Goal: Task Accomplishment & Management: Use online tool/utility

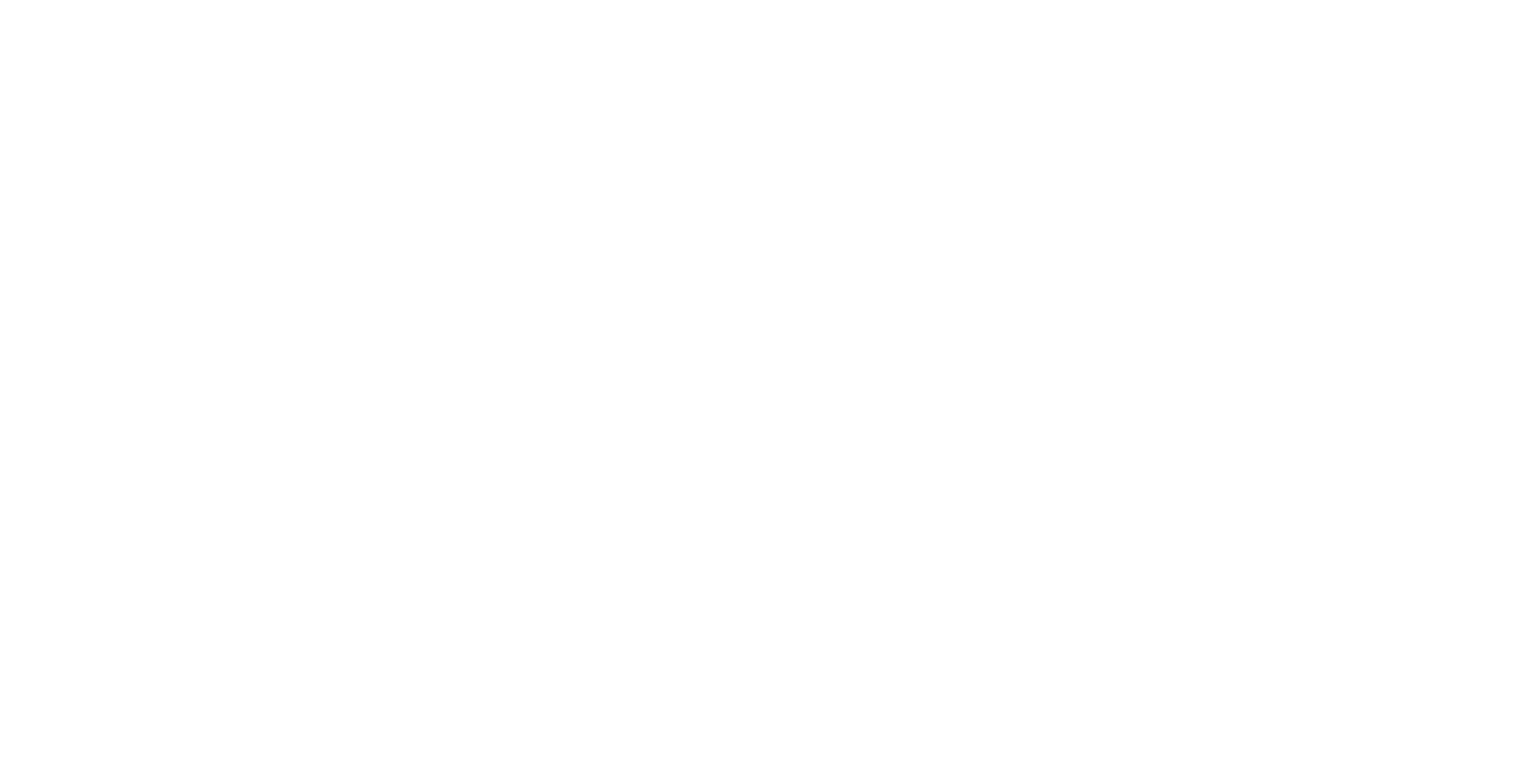
select select "3570958255981703"
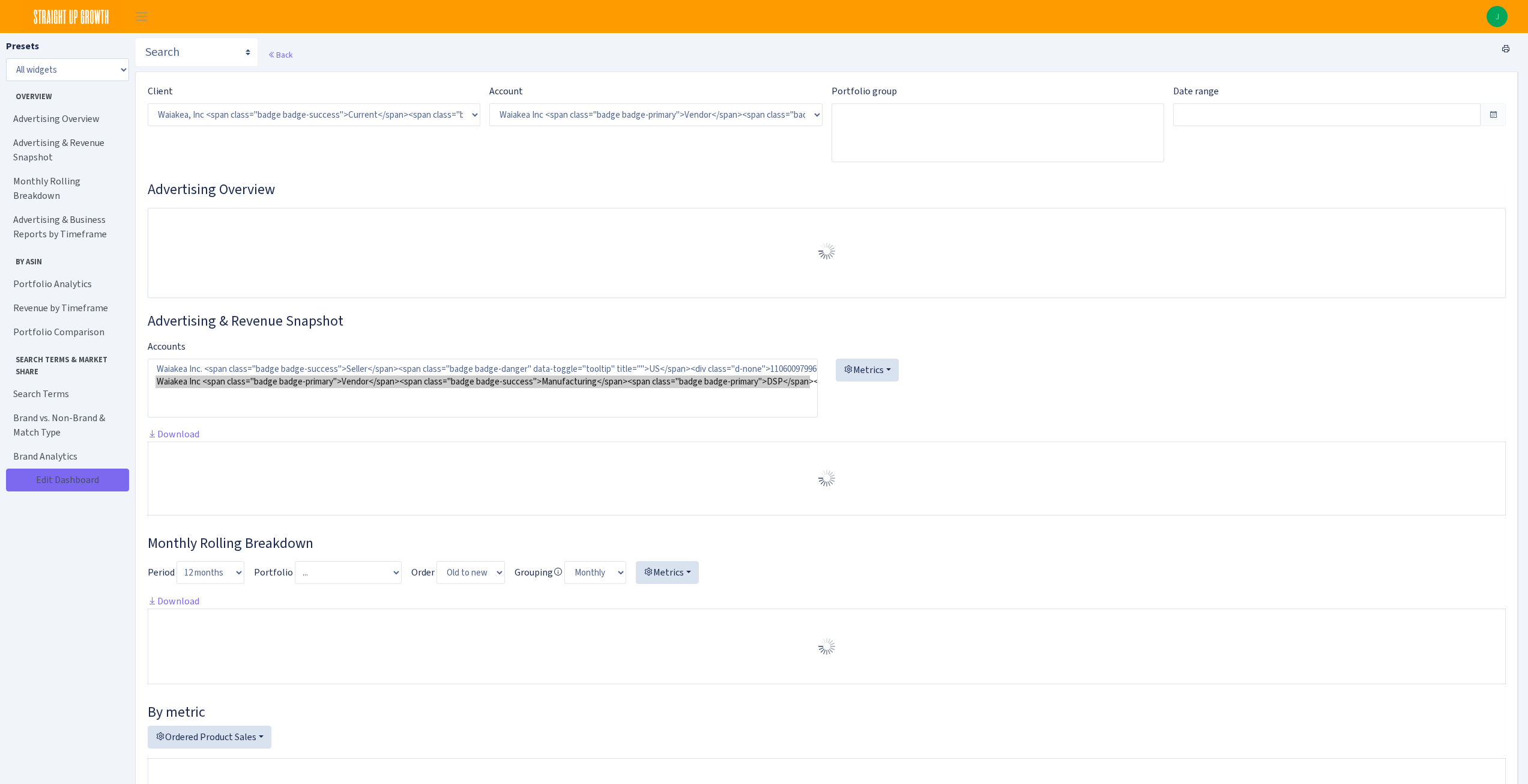
type input "[DATE] - [DATE]"
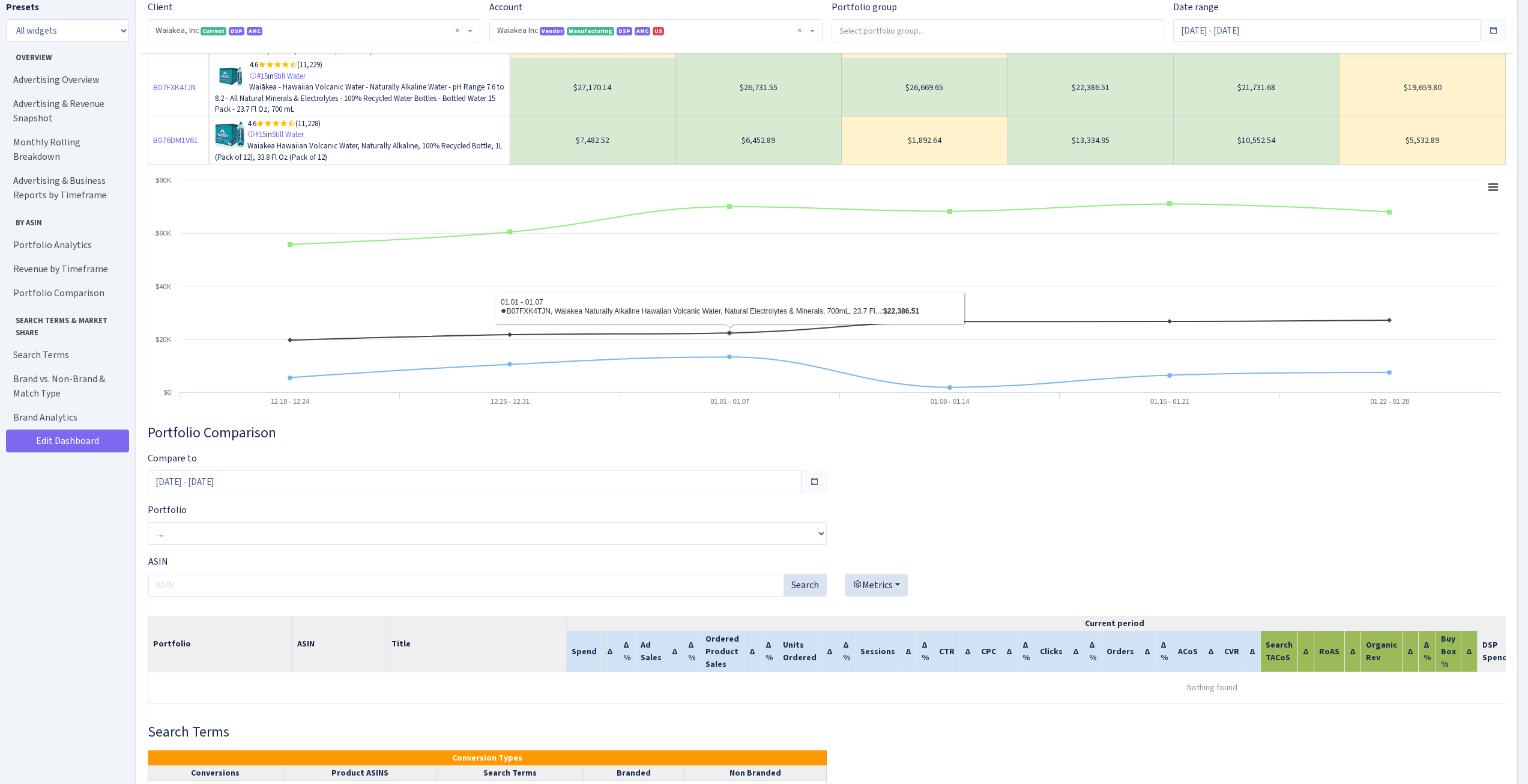
scroll to position [1681, 0]
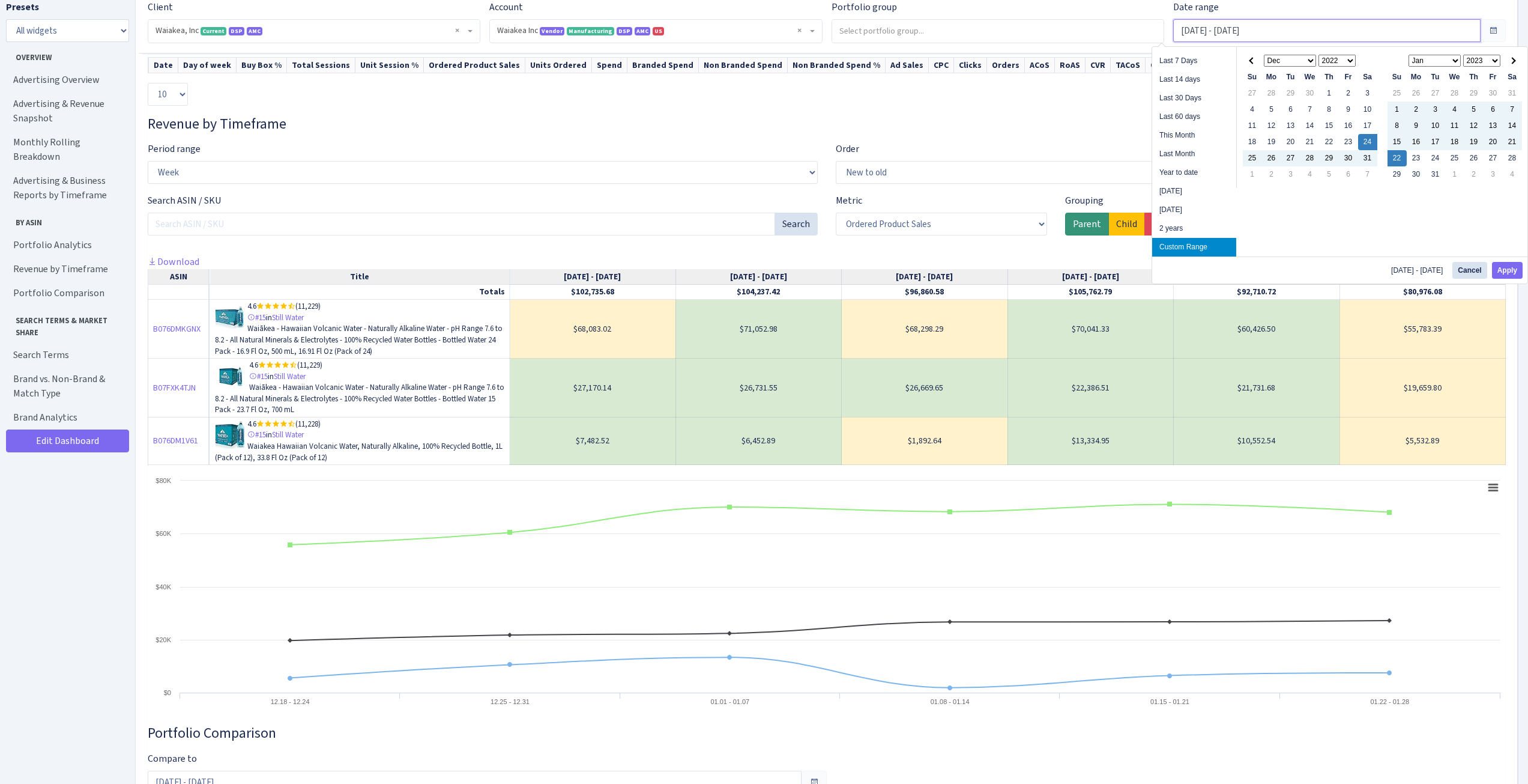
click at [1242, 27] on input "[DATE] - [DATE]" at bounding box center [1327, 31] width 307 height 23
click at [1338, 59] on select "1925 1926 1927 1928 1929 1930 1931 1932 1933 1934 1935 1936 1937 1938 1939 1940…" at bounding box center [1338, 60] width 38 height 12
click at [1298, 59] on select "Jan Feb Mar Apr May Jun Jul Aug Sep Oct Nov Dec" at bounding box center [1290, 60] width 53 height 12
click at [1505, 272] on button "Apply" at bounding box center [1507, 270] width 30 height 17
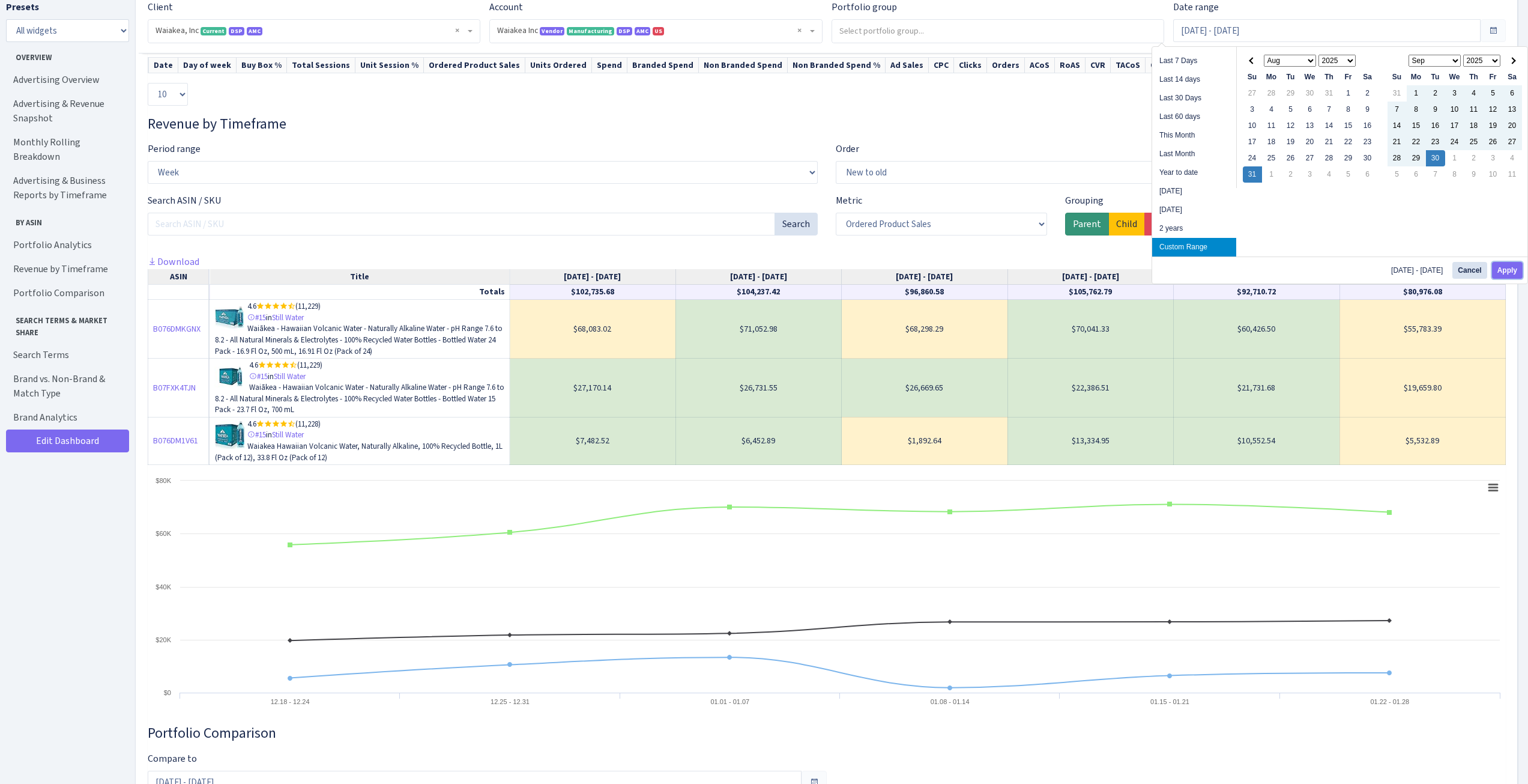
type input "[DATE] - [DATE]"
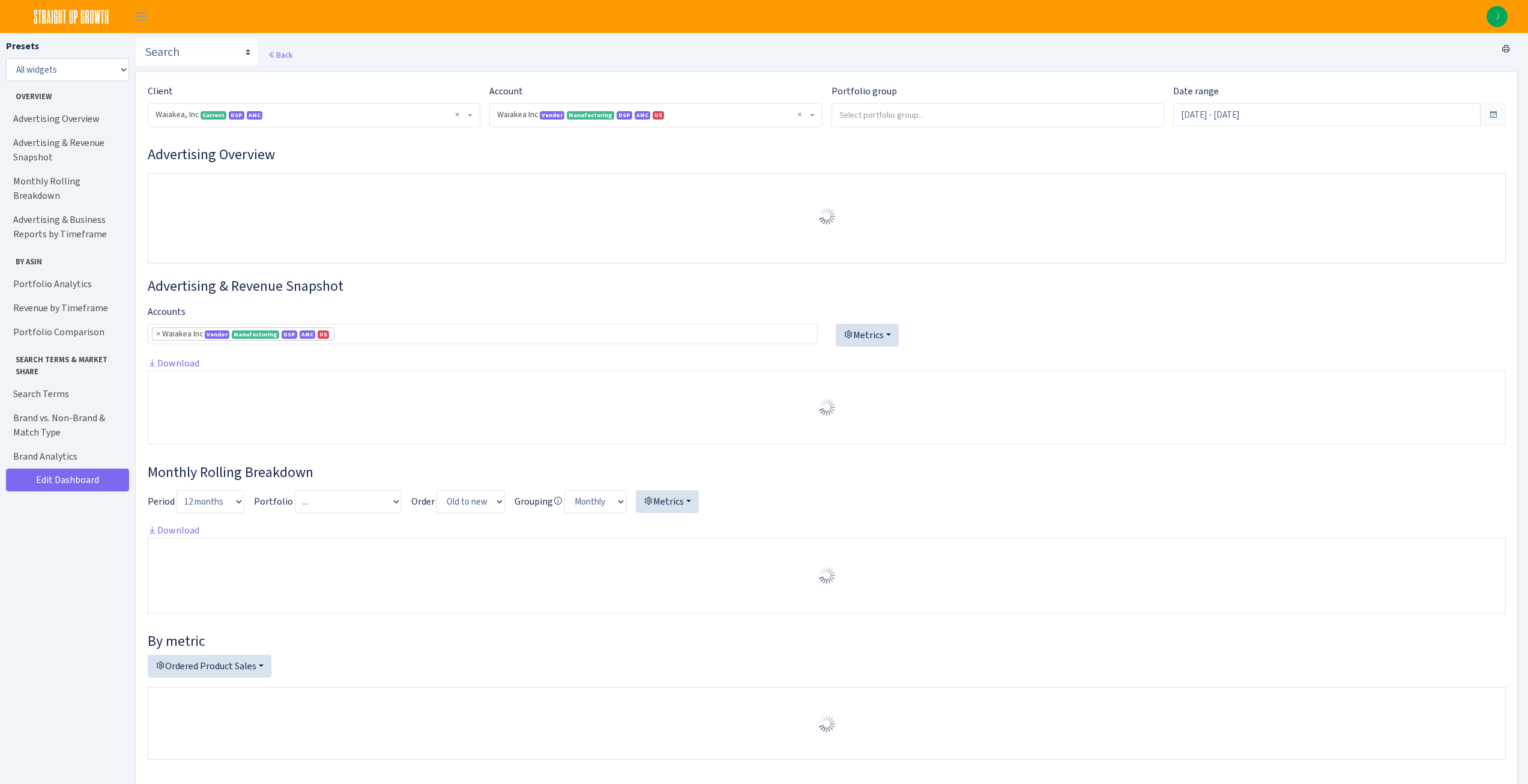
select select "3570958255981703"
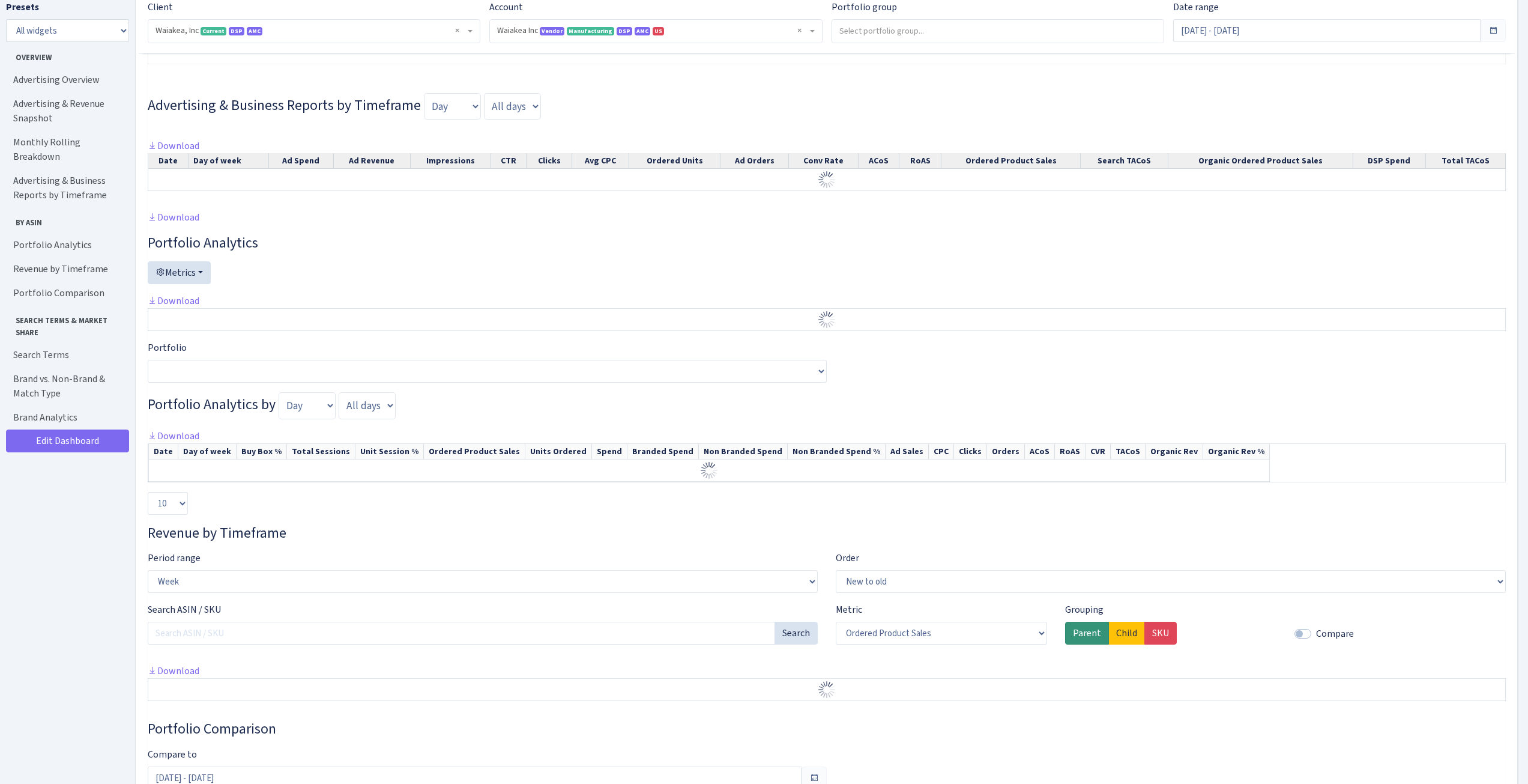
scroll to position [901, 0]
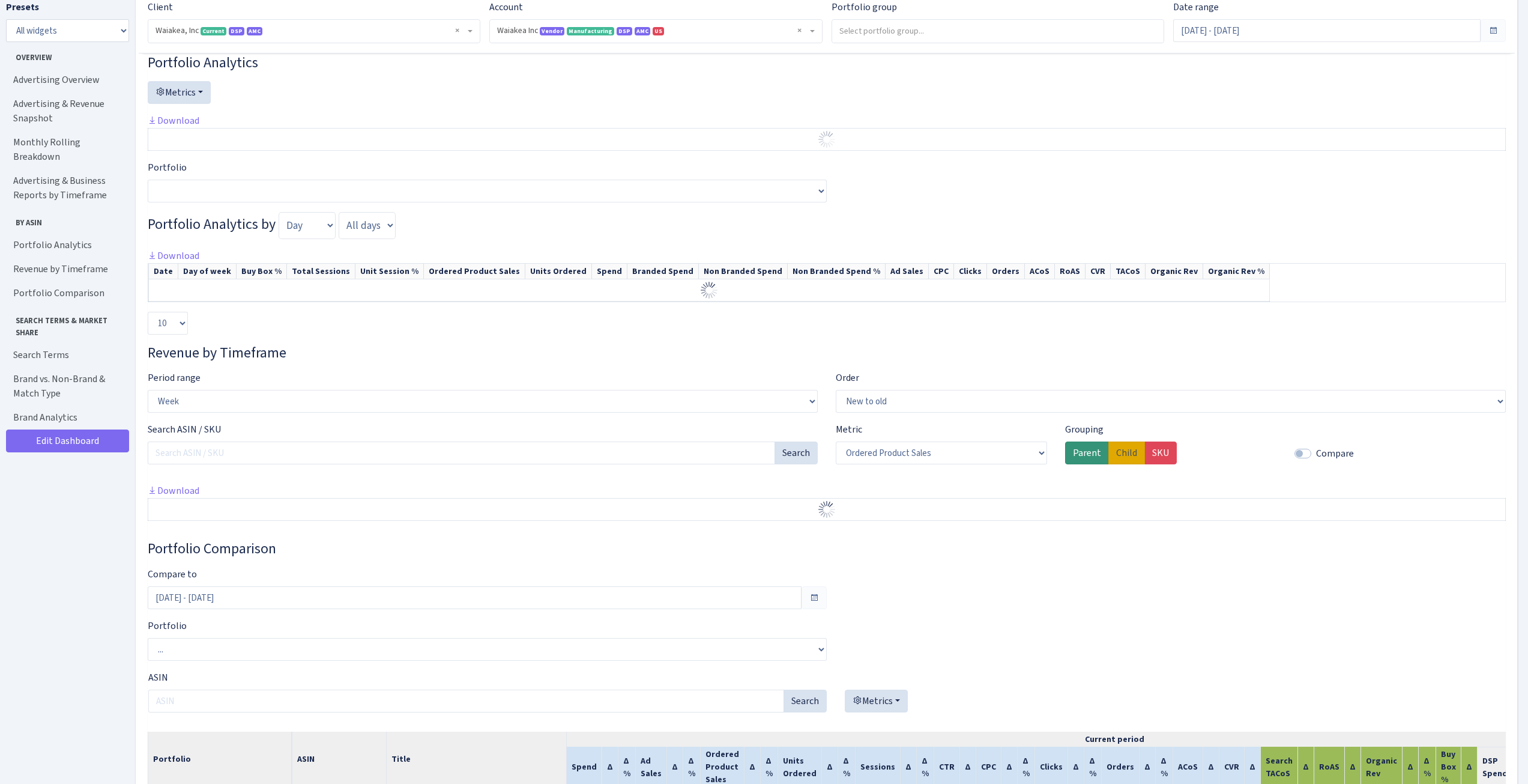
click at [1126, 464] on label "Child" at bounding box center [1126, 453] width 37 height 23
click at [1124, 454] on input "Child" at bounding box center [1120, 449] width 8 height 8
radio input "true"
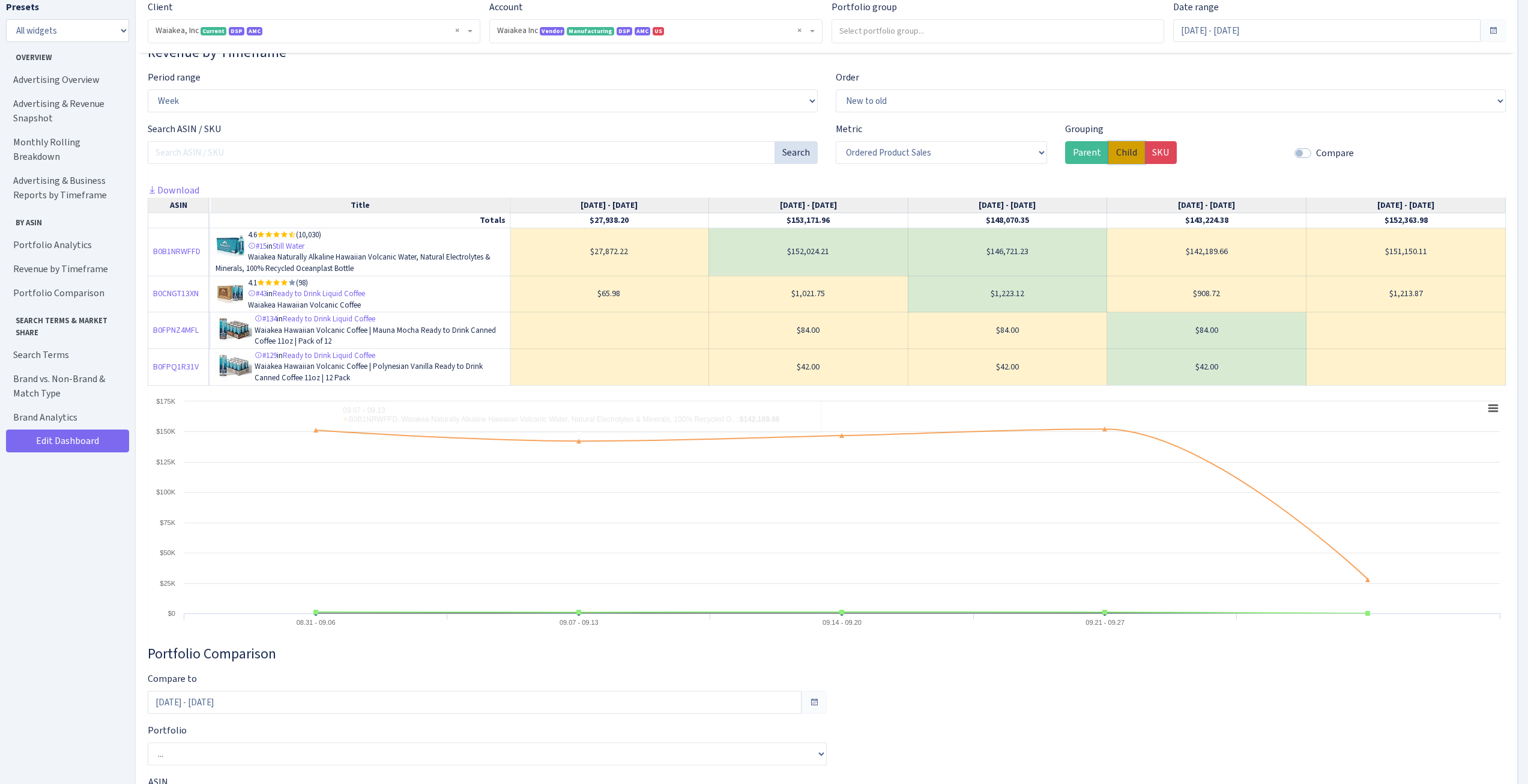
scroll to position [1141, 0]
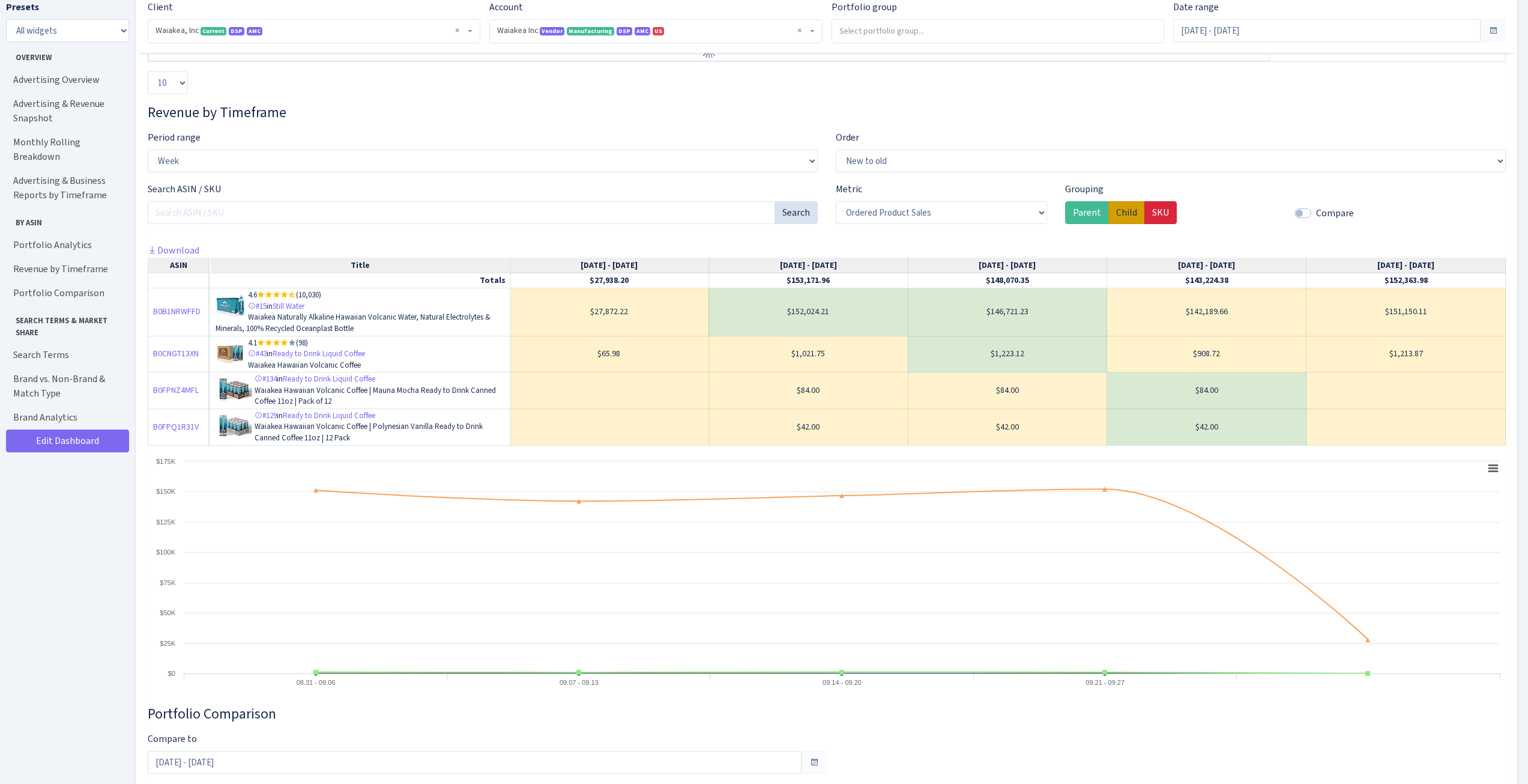
click at [1165, 223] on label "SKU" at bounding box center [1161, 213] width 32 height 23
click at [1160, 213] on input "SKU" at bounding box center [1156, 209] width 8 height 8
radio input "true"
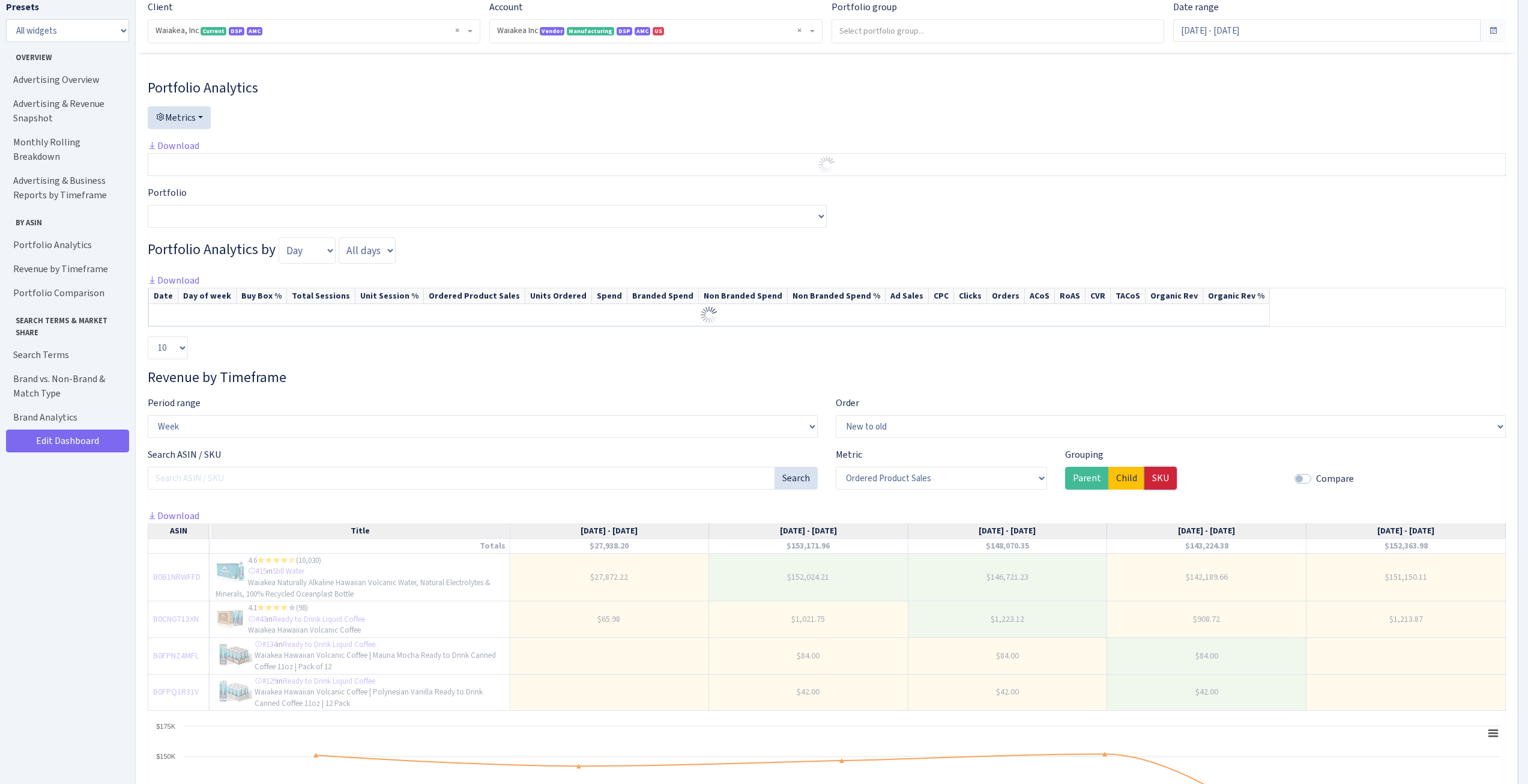
scroll to position [1561, 0]
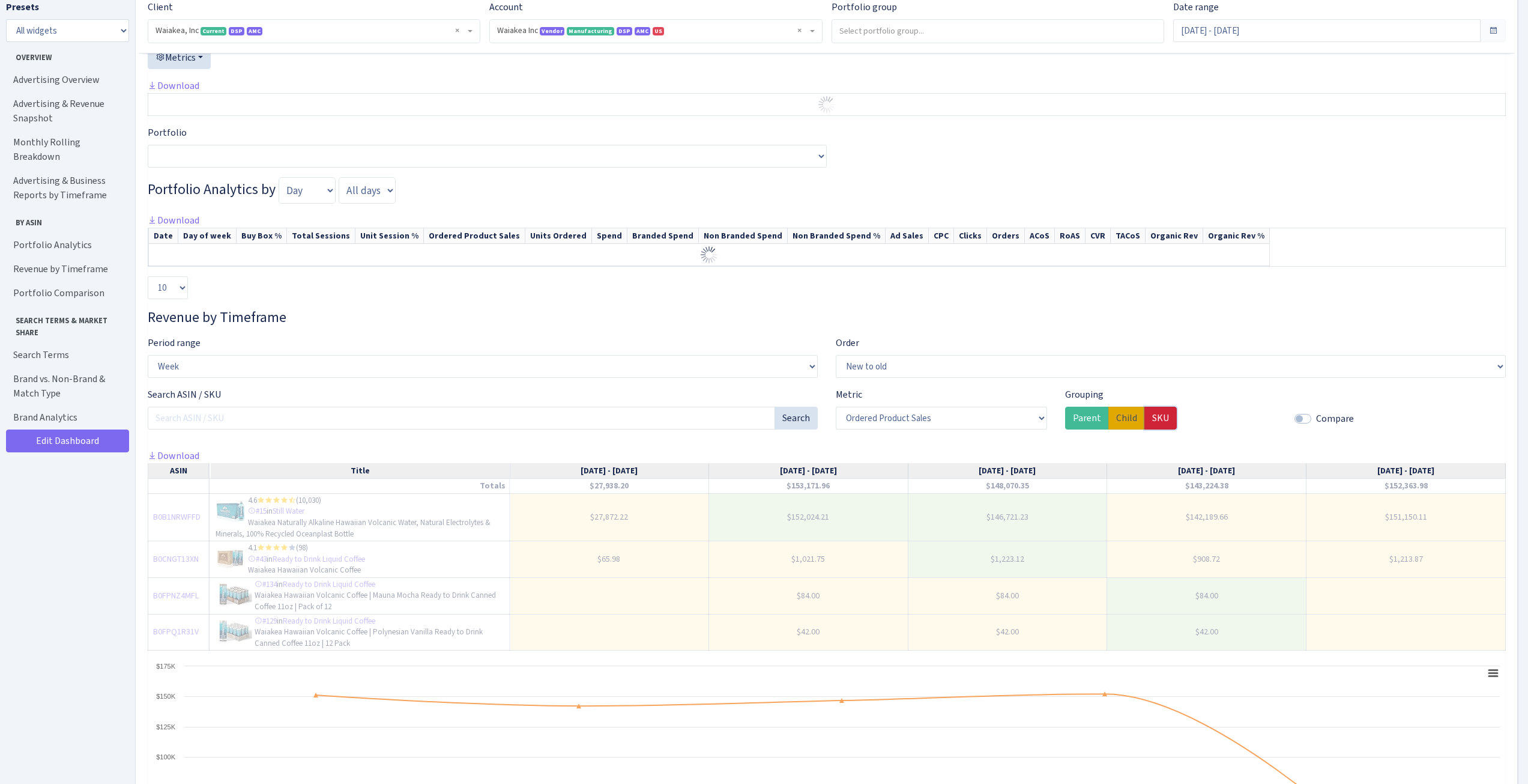
click at [1132, 430] on label "Child" at bounding box center [1126, 418] width 37 height 23
click at [1124, 419] on input "Child" at bounding box center [1120, 414] width 8 height 8
radio input "true"
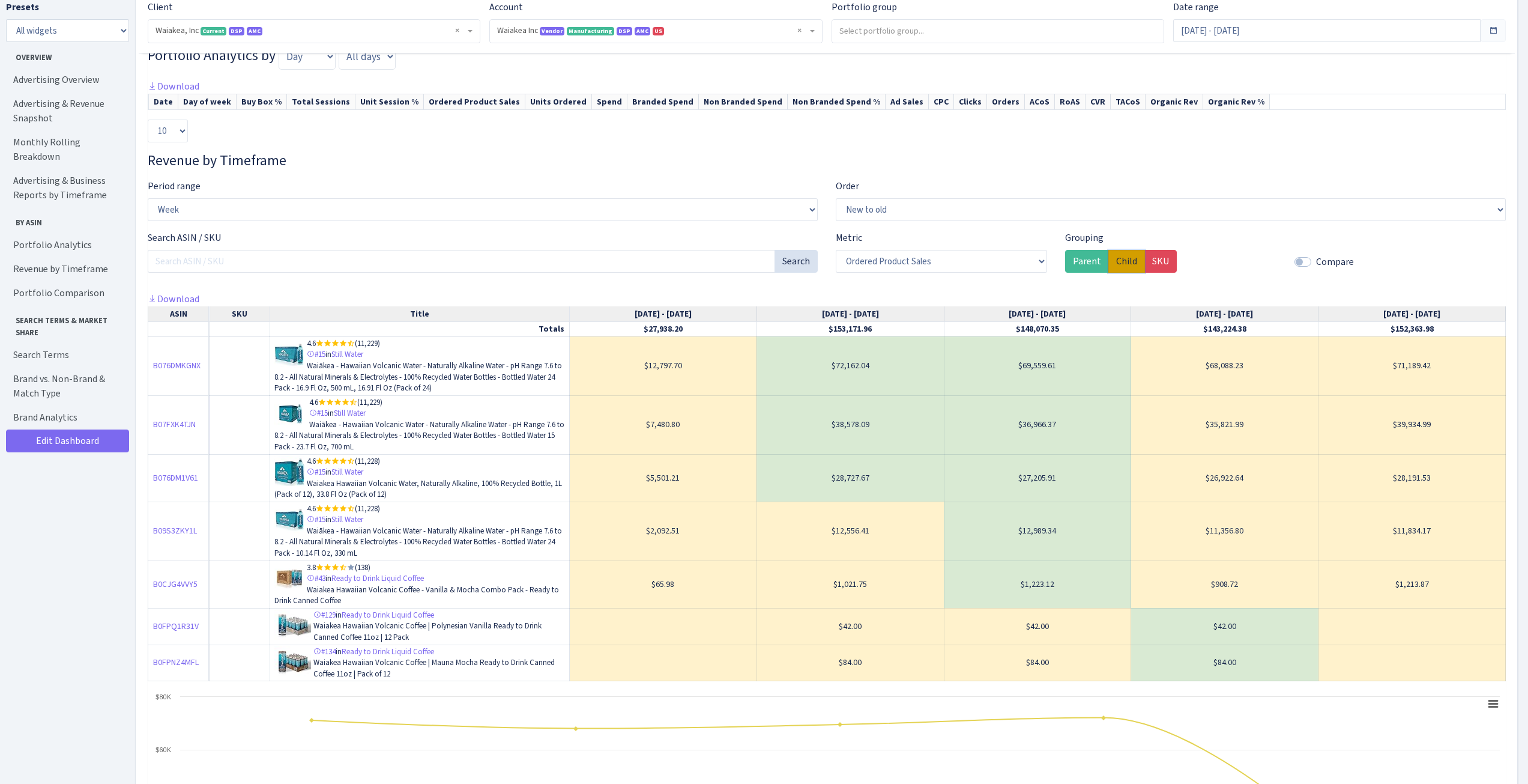
scroll to position [2041, 0]
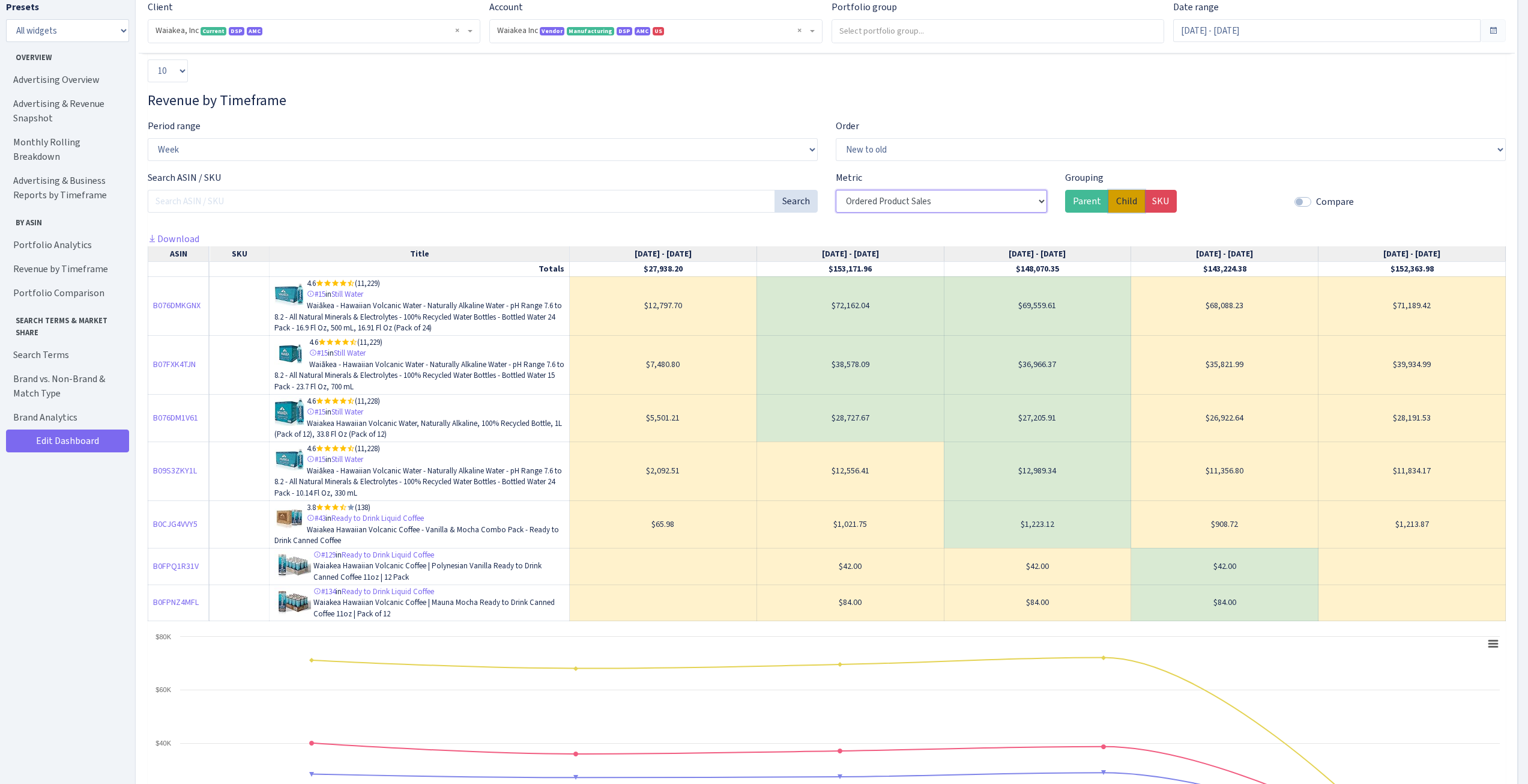
click at [936, 213] on select "Ordered Product Sales Units Ordered" at bounding box center [941, 202] width 212 height 23
click at [836, 202] on select "Ordered Product Sales Units Ordered" at bounding box center [941, 202] width 212 height 23
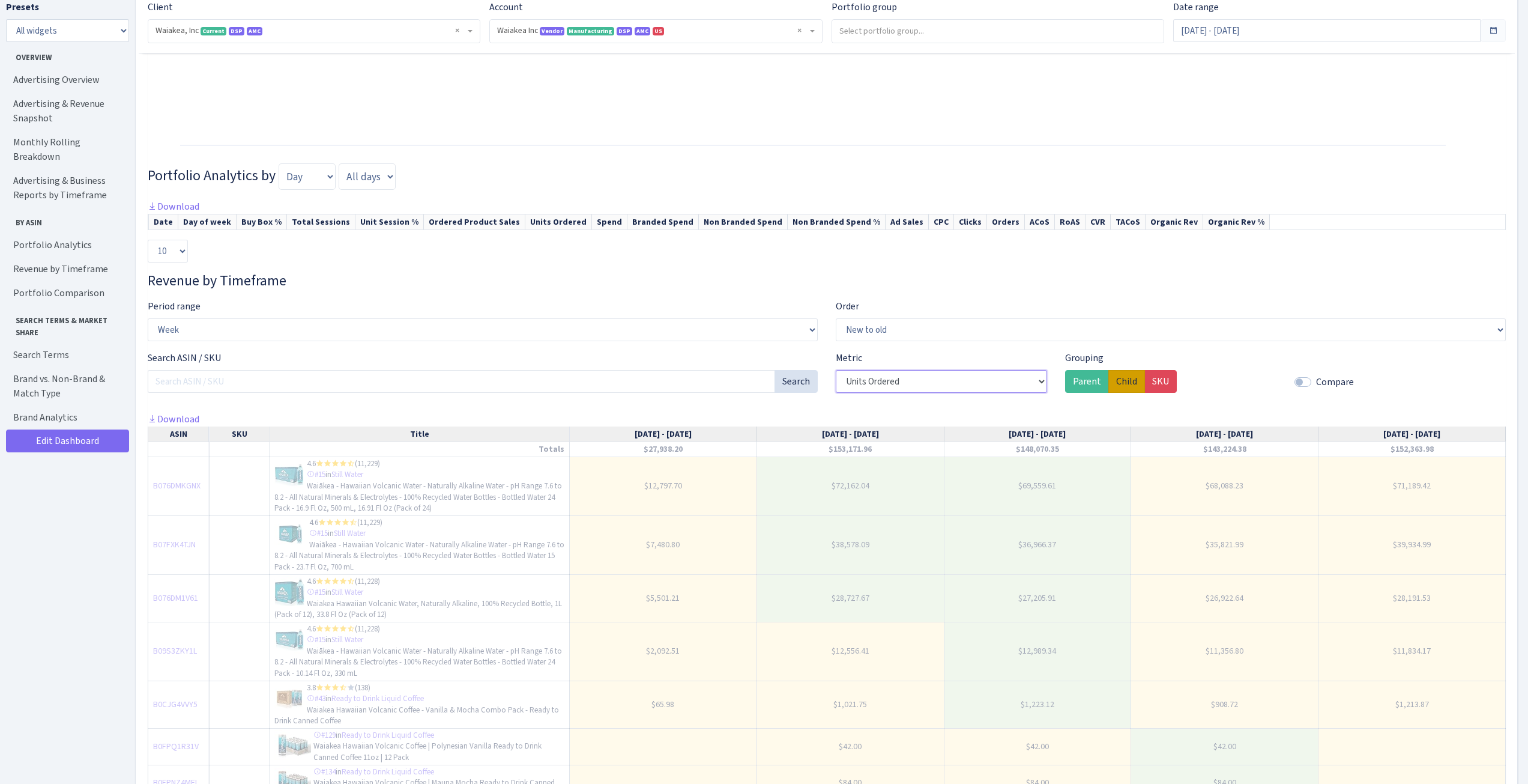
scroll to position [2342, 0]
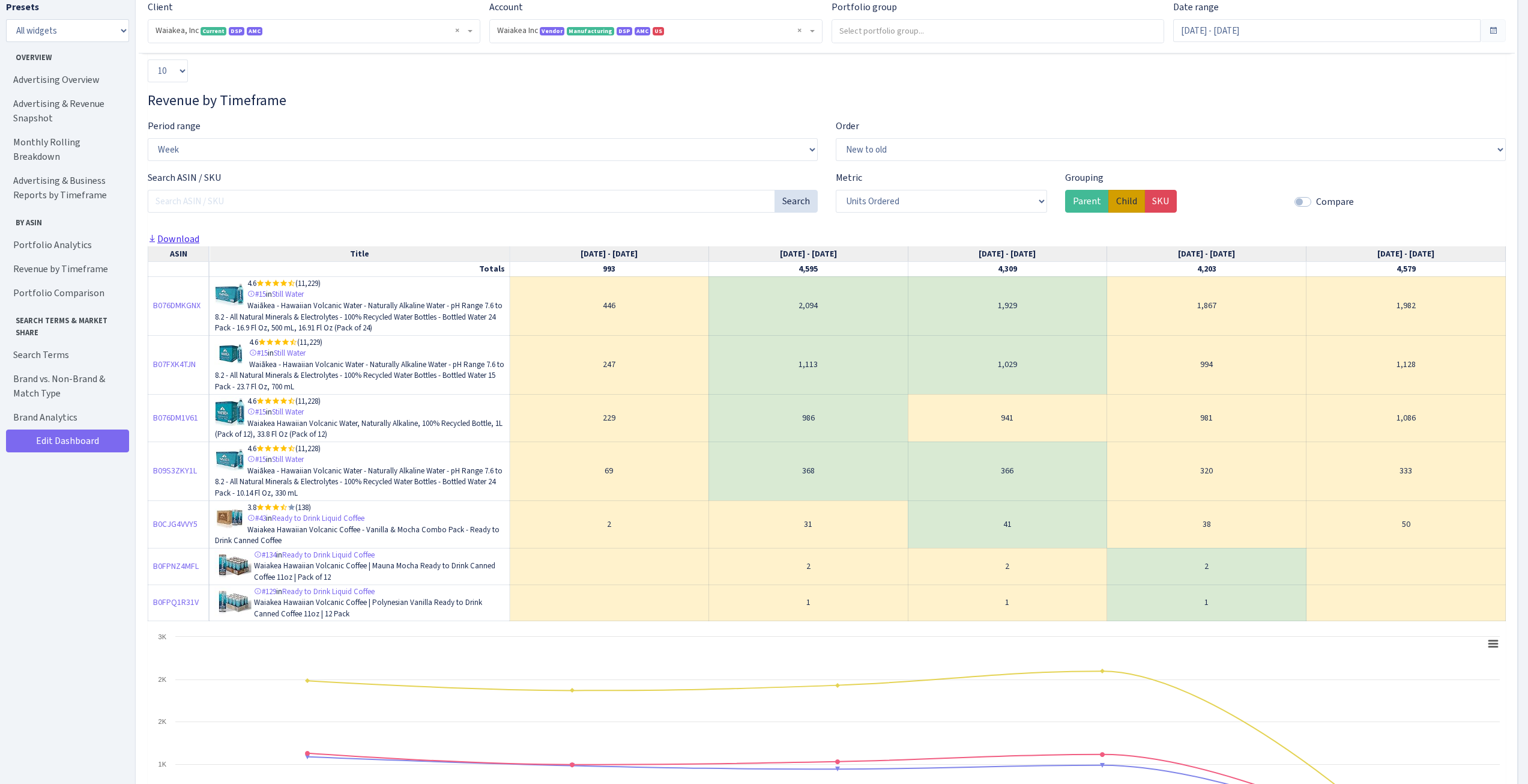
click at [178, 245] on link "Download" at bounding box center [173, 238] width 52 height 13
click at [912, 212] on select "Ordered Product Sales Units Ordered" at bounding box center [941, 202] width 212 height 23
select select "0"
click at [836, 202] on select "Ordered Product Sales Units Ordered" at bounding box center [941, 202] width 212 height 23
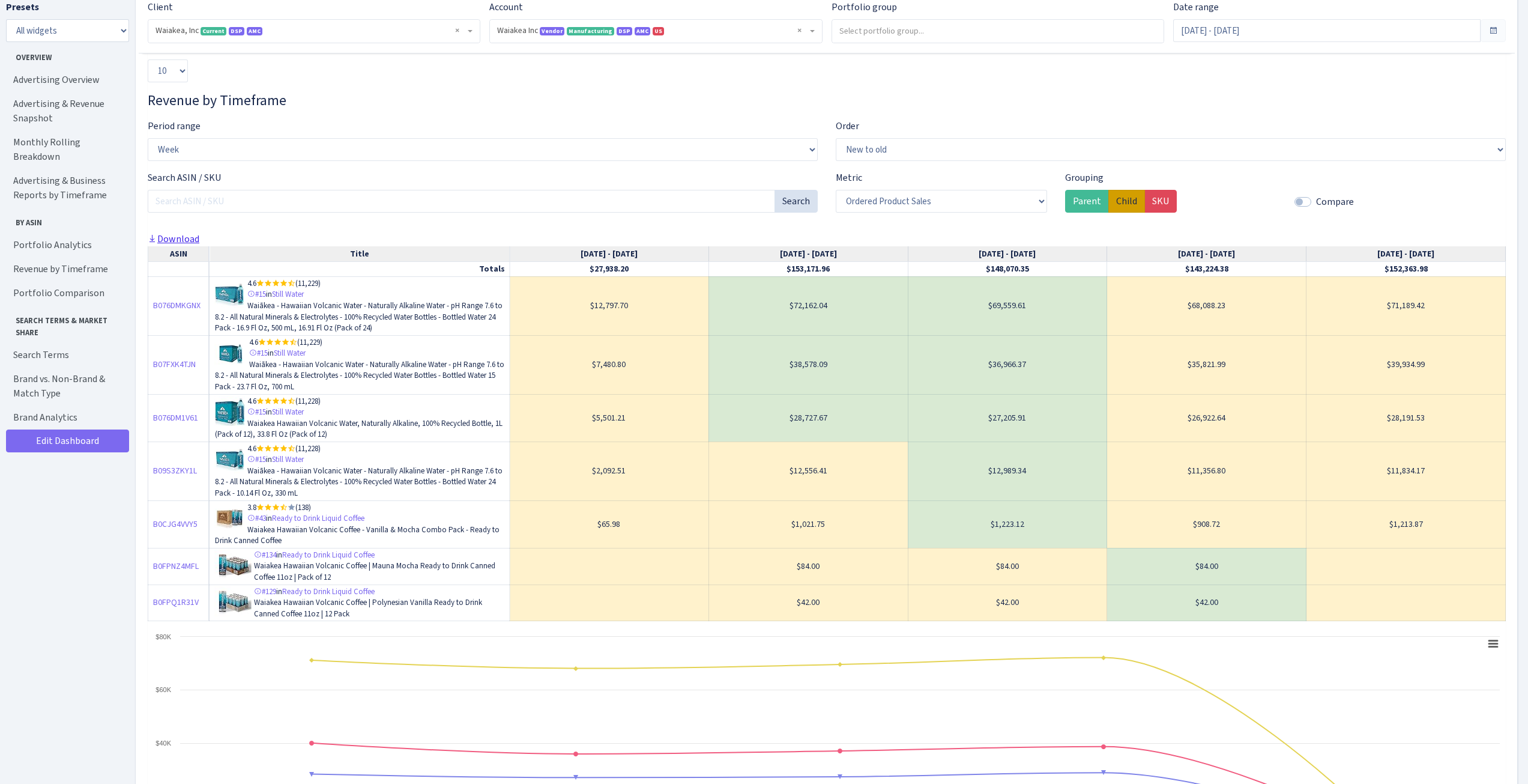
click at [181, 245] on link "Download" at bounding box center [173, 238] width 52 height 13
click at [605, 27] on span "Manufacturing" at bounding box center [590, 30] width 47 height 8
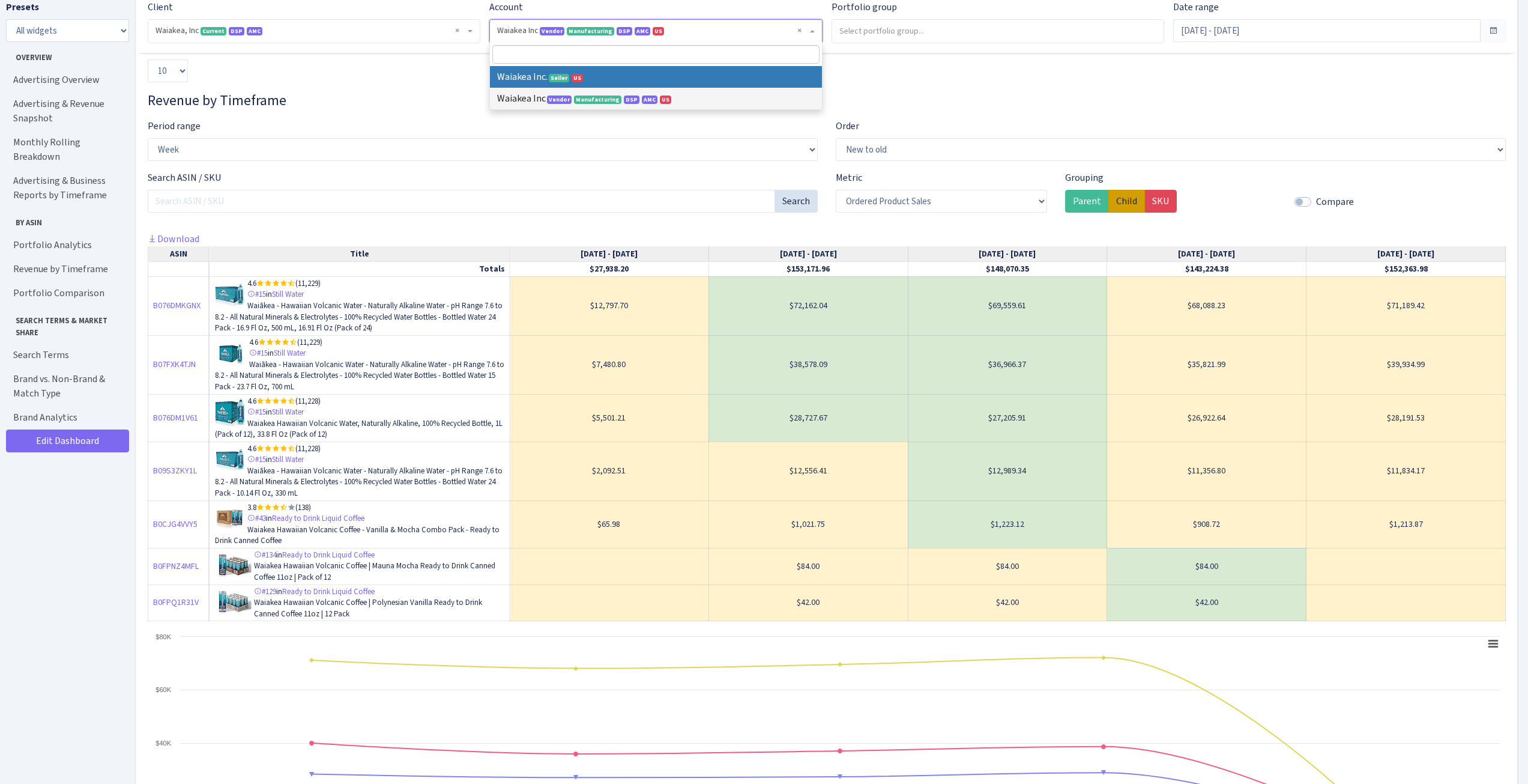
select select
select select "1106009799662569"
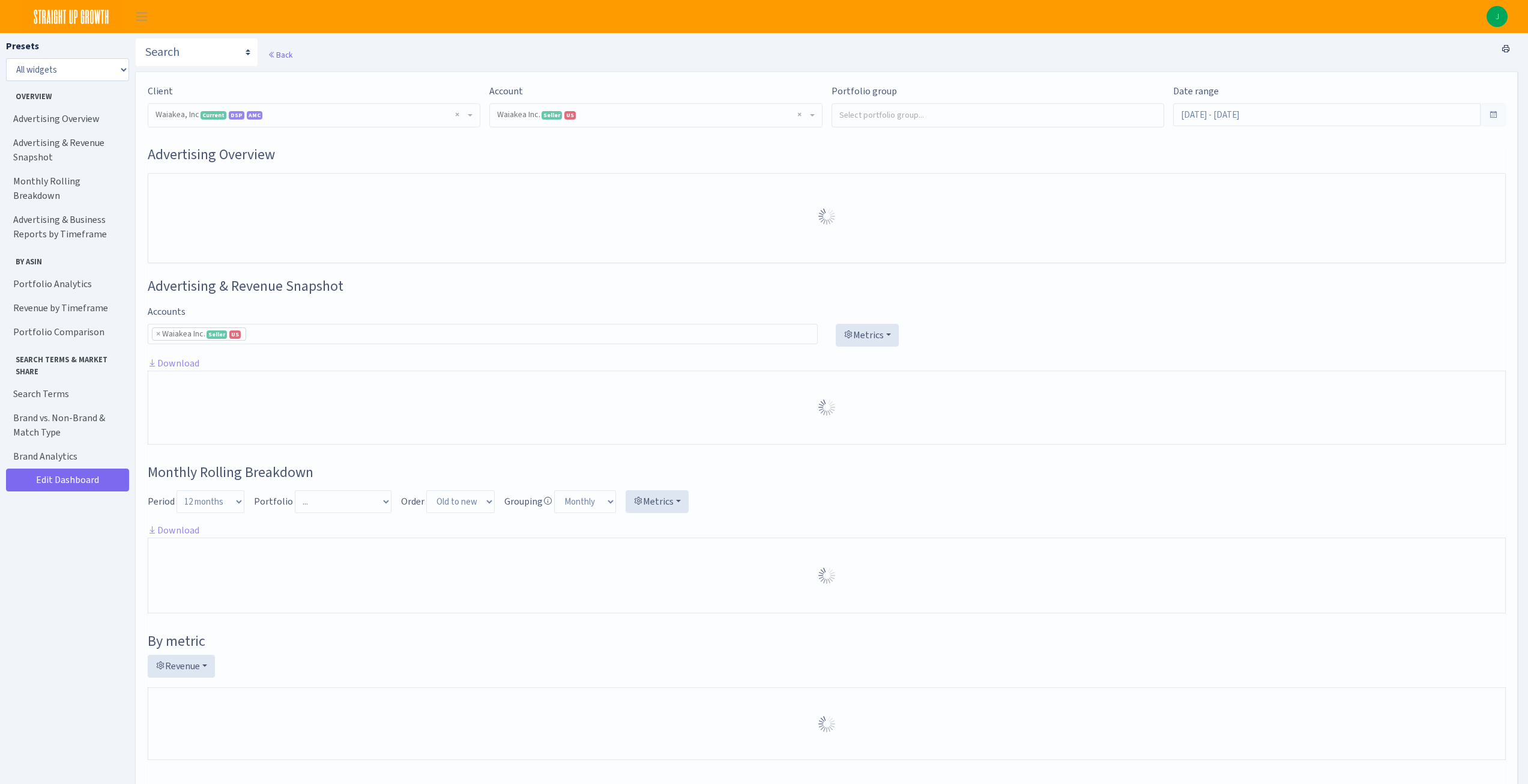
select select "1106009799662569"
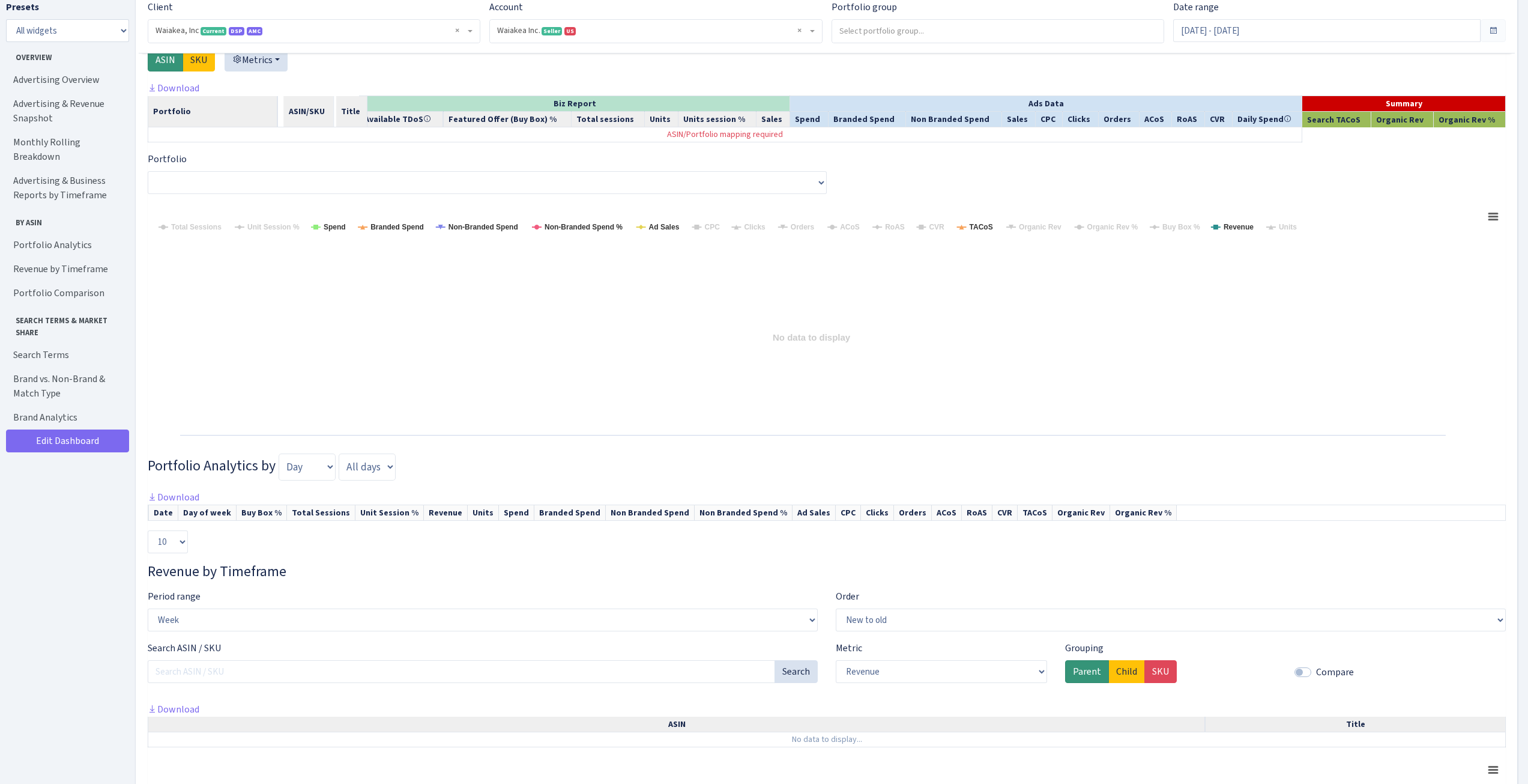
scroll to position [1538, 0]
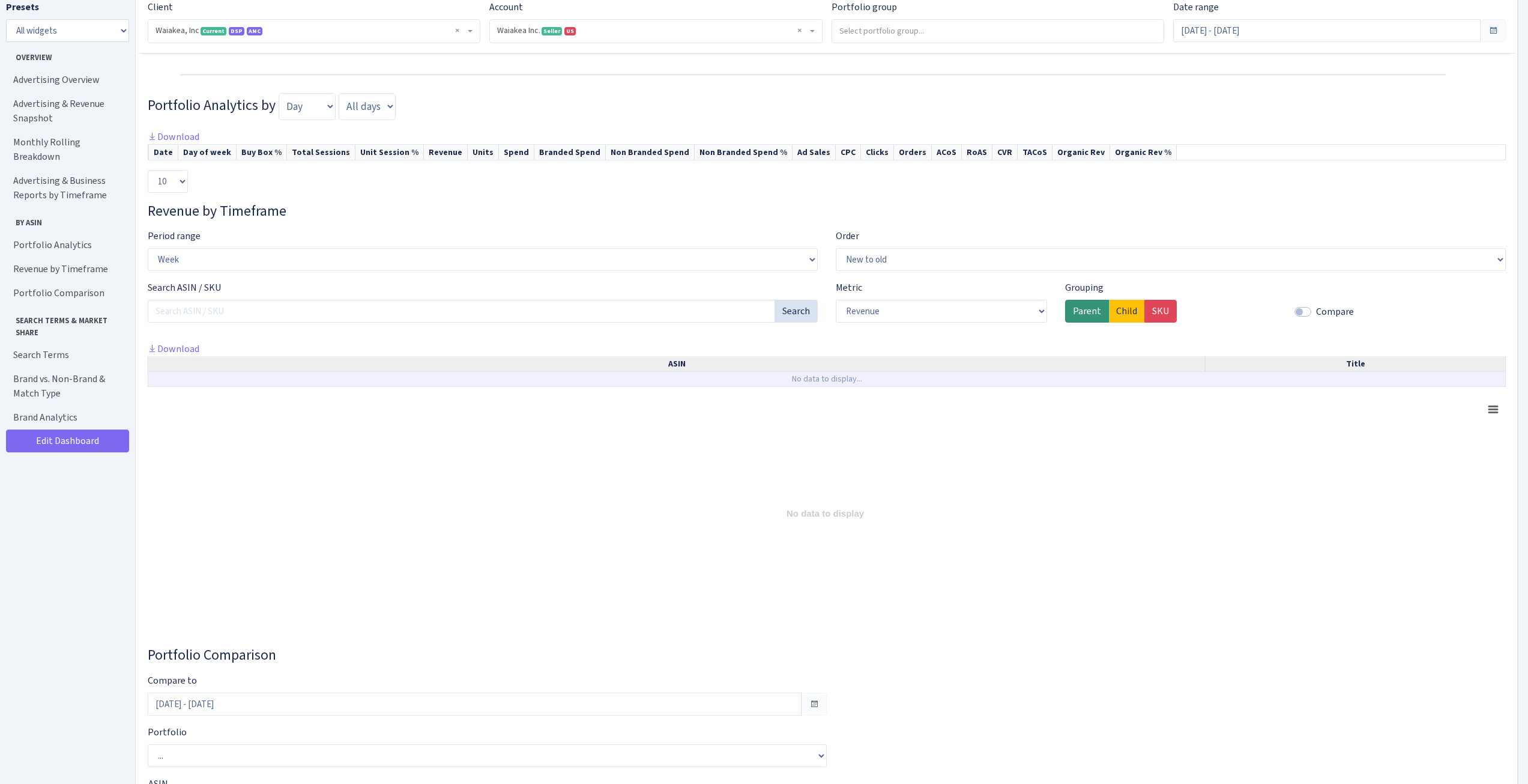
click at [849, 384] on td "No data to display..." at bounding box center [827, 379] width 1357 height 15
click at [1140, 313] on label "Child" at bounding box center [1126, 312] width 37 height 23
click at [1124, 312] on input "Child" at bounding box center [1120, 307] width 8 height 8
radio input "true"
click at [1122, 313] on label "Child" at bounding box center [1126, 312] width 37 height 23
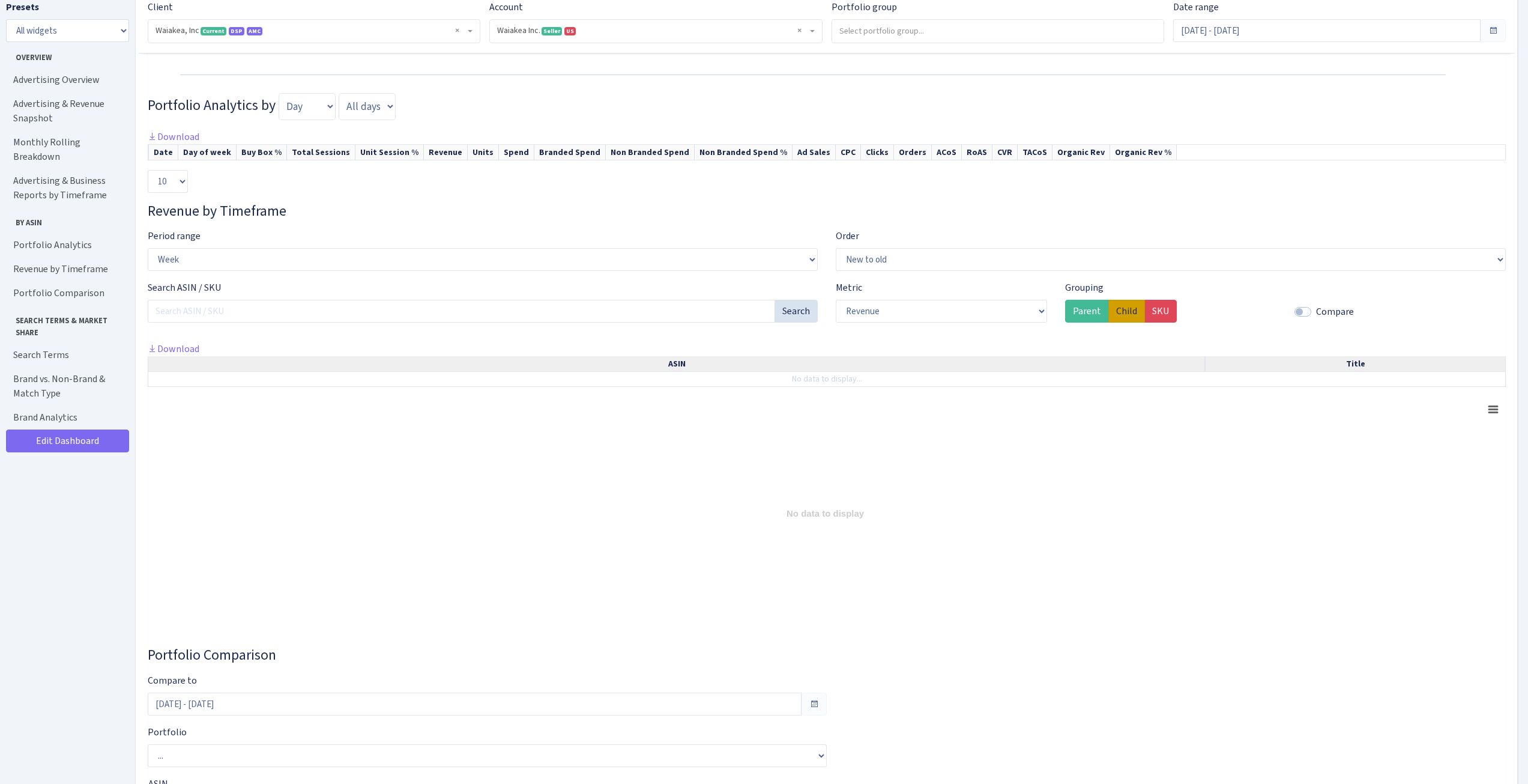
click at [1122, 312] on input "Child" at bounding box center [1120, 307] width 8 height 8
